Goal: Information Seeking & Learning: Learn about a topic

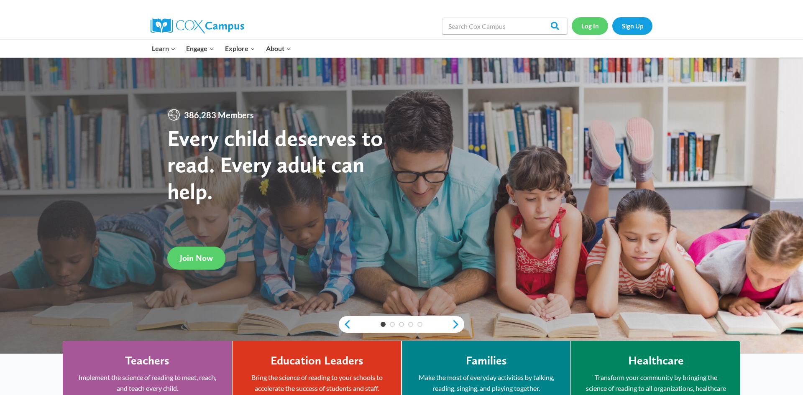
click at [589, 27] on link "Log In" at bounding box center [590, 25] width 36 height 17
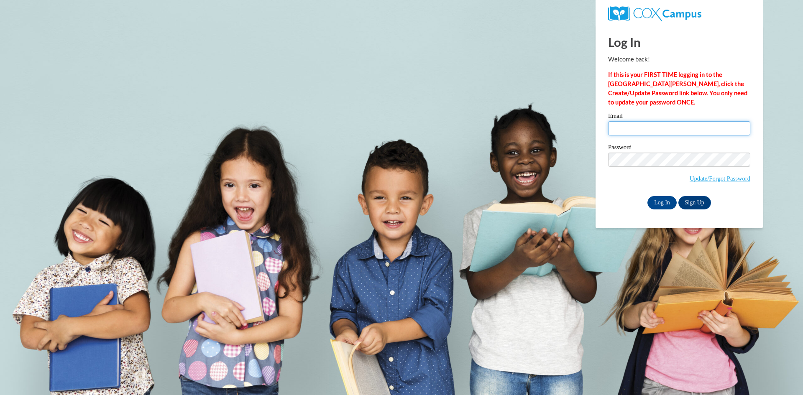
click at [630, 130] on input "Email" at bounding box center [679, 128] width 142 height 14
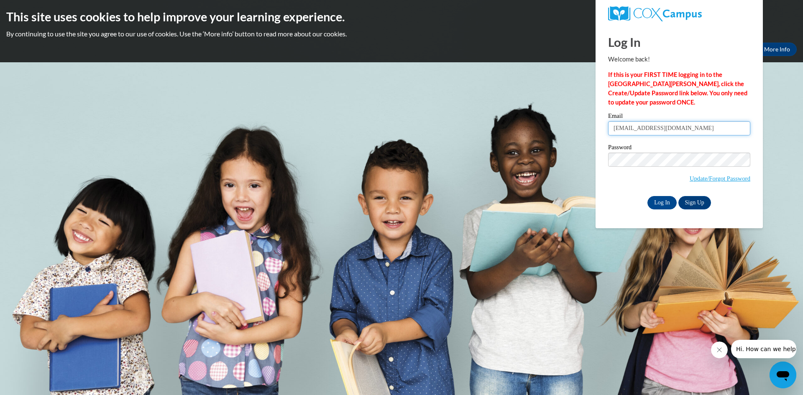
type input "duleivy@aol.com"
click at [656, 199] on input "Log In" at bounding box center [661, 202] width 29 height 13
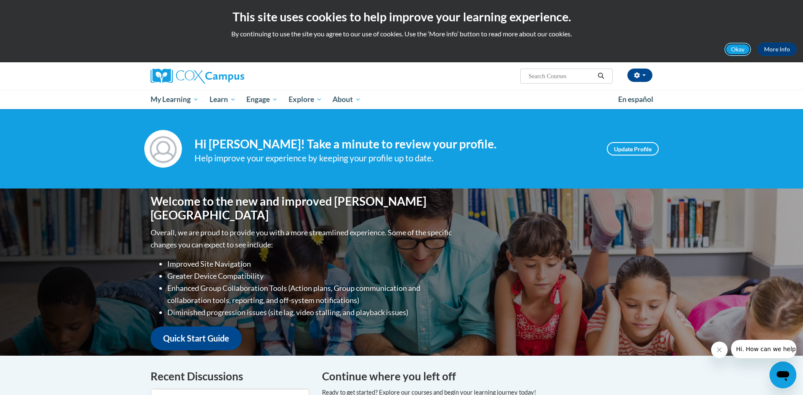
click at [737, 50] on button "Okay" at bounding box center [737, 49] width 27 height 13
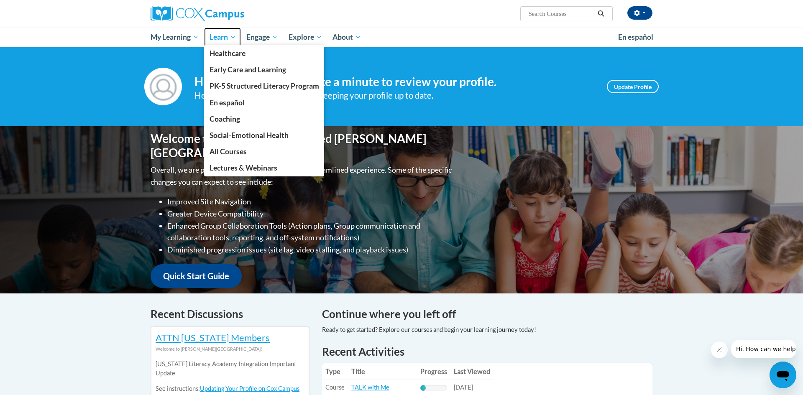
click at [232, 33] on span "Learn" at bounding box center [222, 37] width 26 height 10
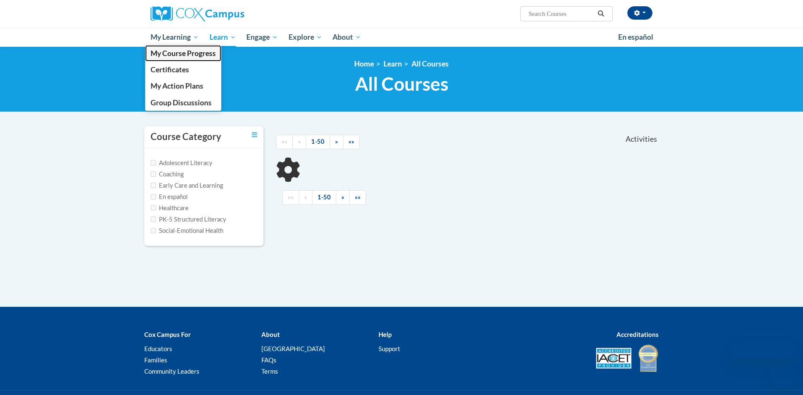
click at [192, 46] on link "My Course Progress" at bounding box center [183, 53] width 76 height 16
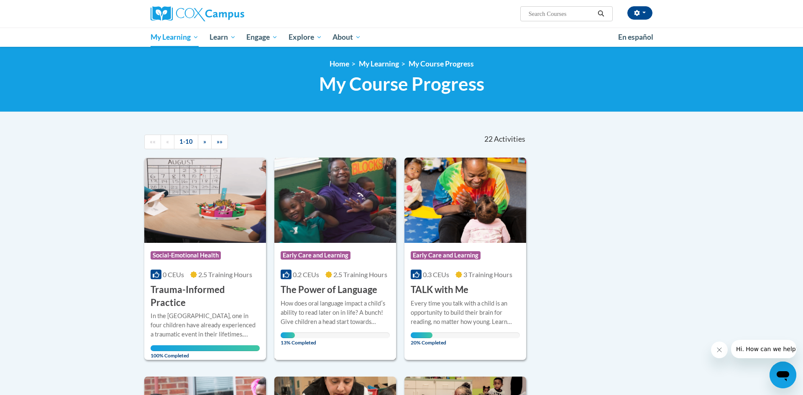
click at [342, 252] on span "Early Care and Learning" at bounding box center [316, 255] width 70 height 8
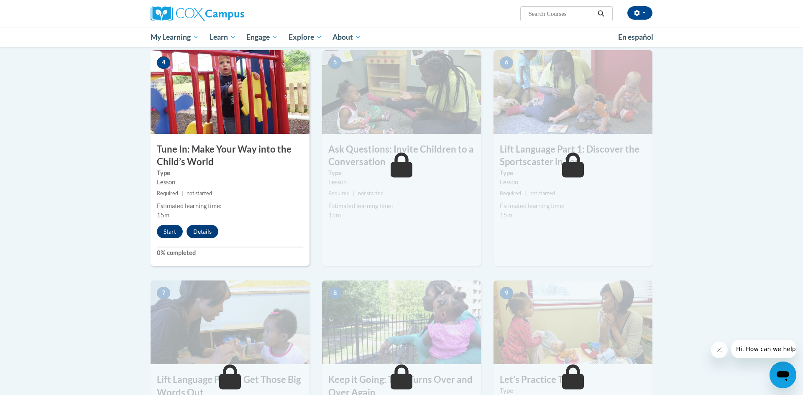
scroll to position [396, 0]
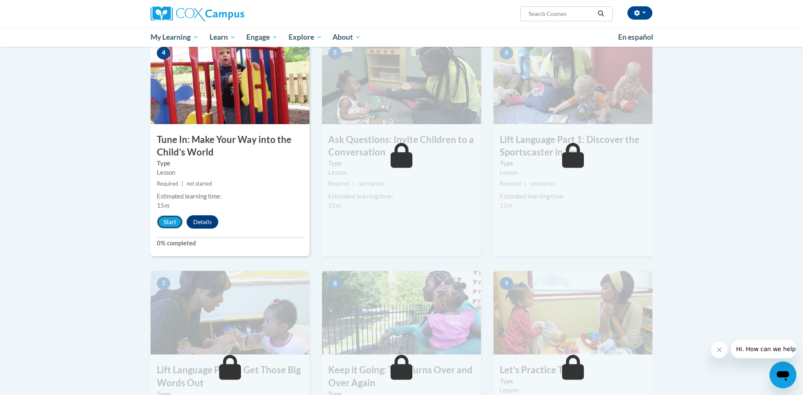
click at [165, 223] on button "Start" at bounding box center [170, 221] width 26 height 13
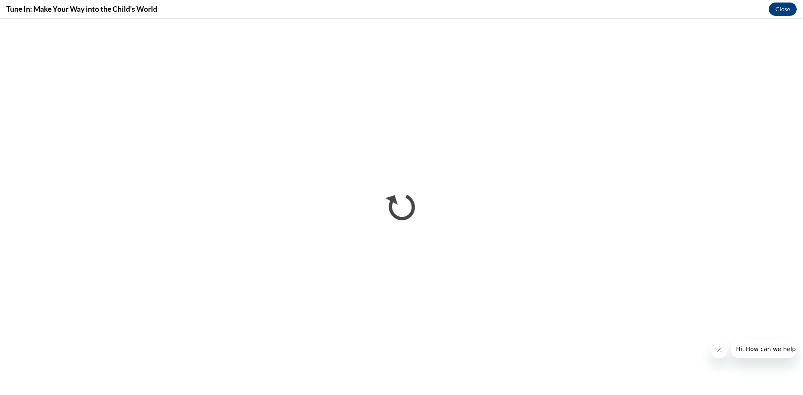
scroll to position [0, 0]
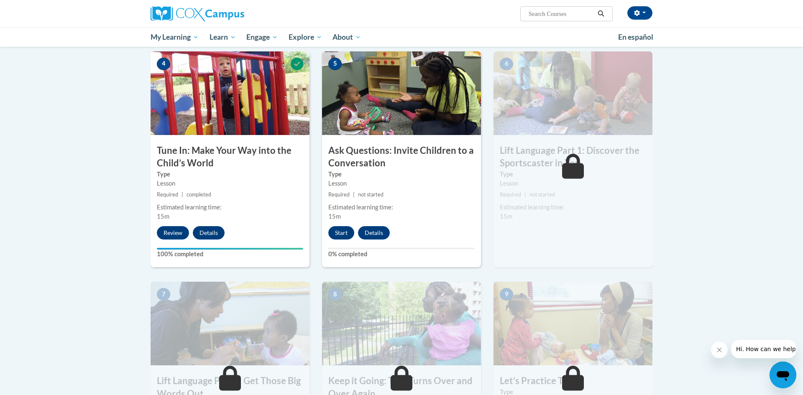
scroll to position [392, 0]
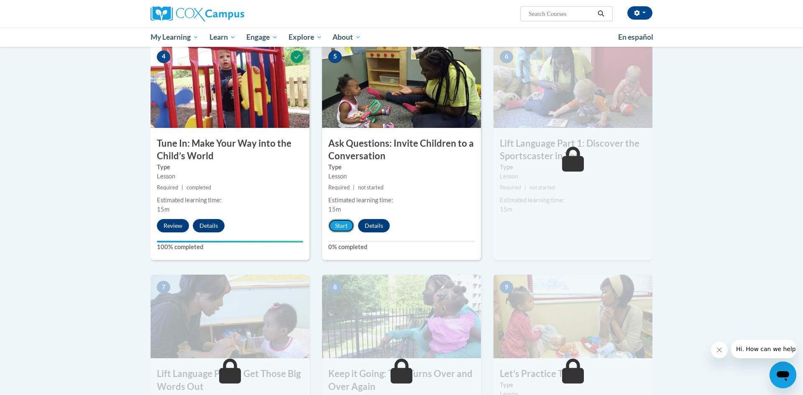
click at [340, 222] on button "Start" at bounding box center [341, 225] width 26 height 13
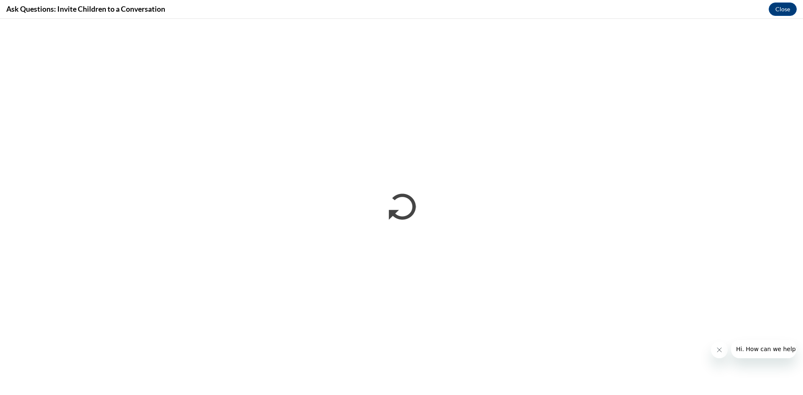
scroll to position [0, 0]
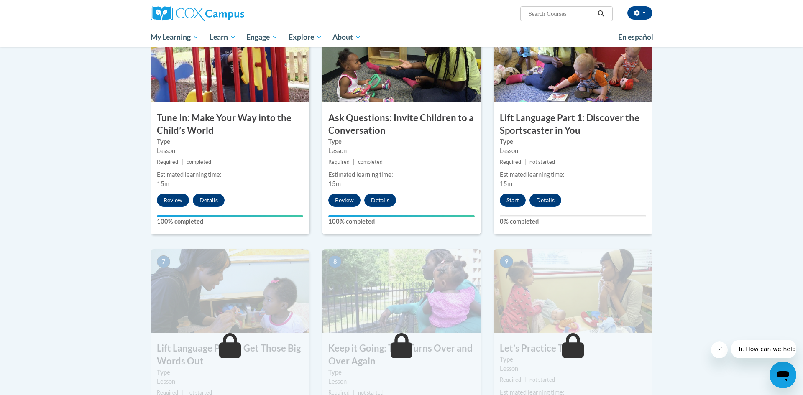
scroll to position [420, 0]
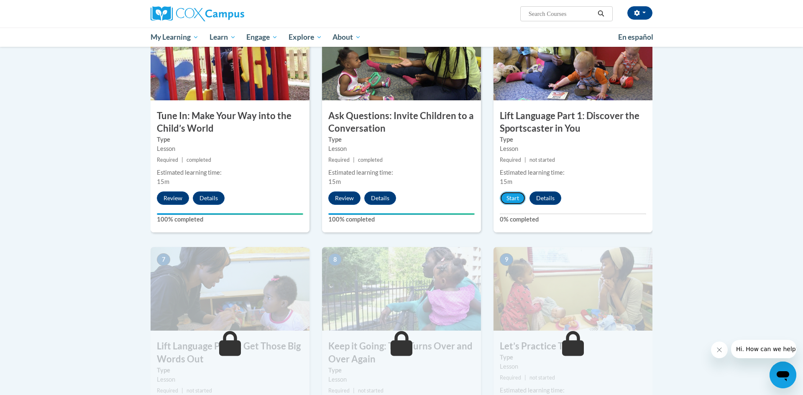
click at [514, 197] on button "Start" at bounding box center [513, 197] width 26 height 13
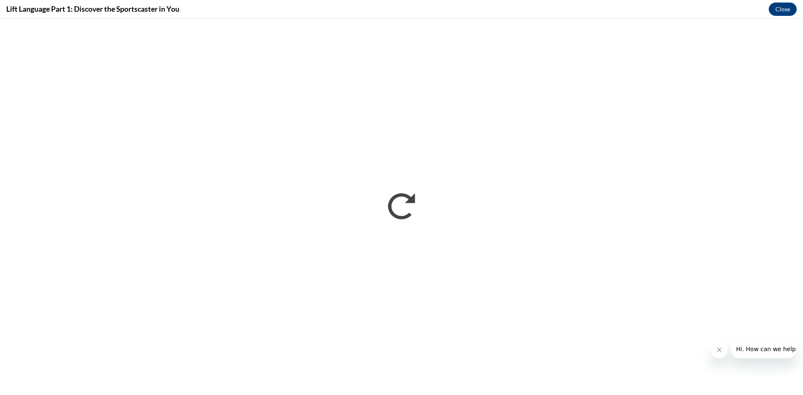
scroll to position [0, 0]
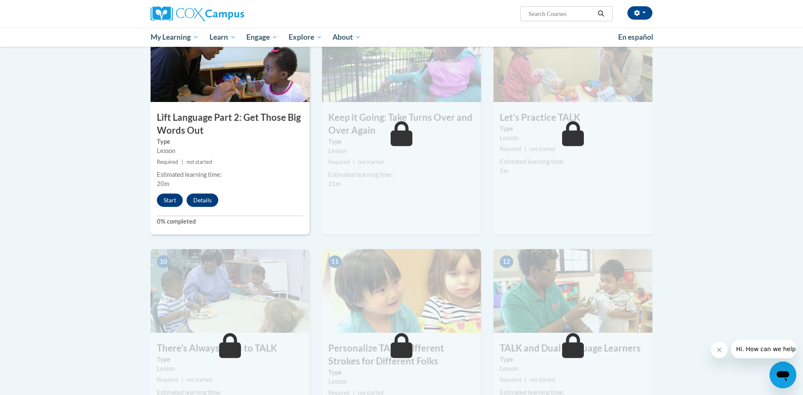
scroll to position [649, 0]
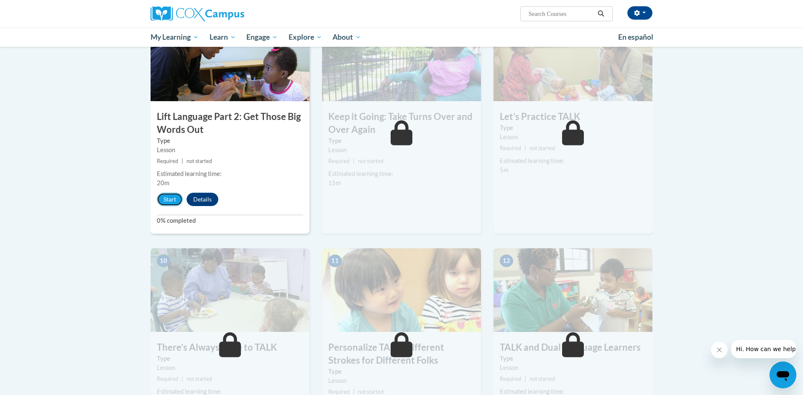
click at [175, 196] on button "Start" at bounding box center [170, 199] width 26 height 13
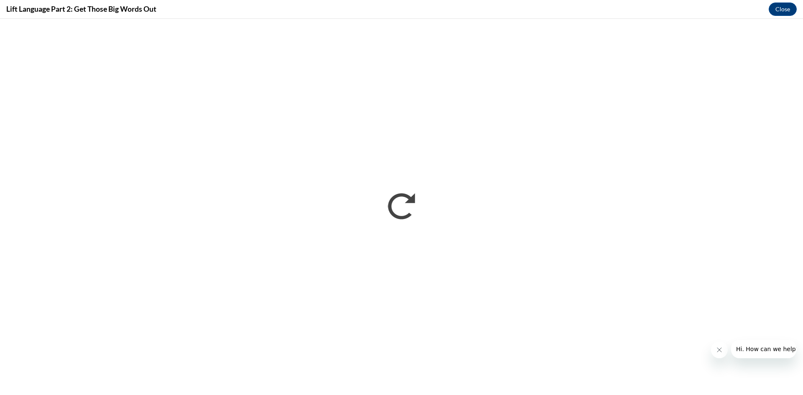
scroll to position [0, 0]
